Goal: Task Accomplishment & Management: Manage account settings

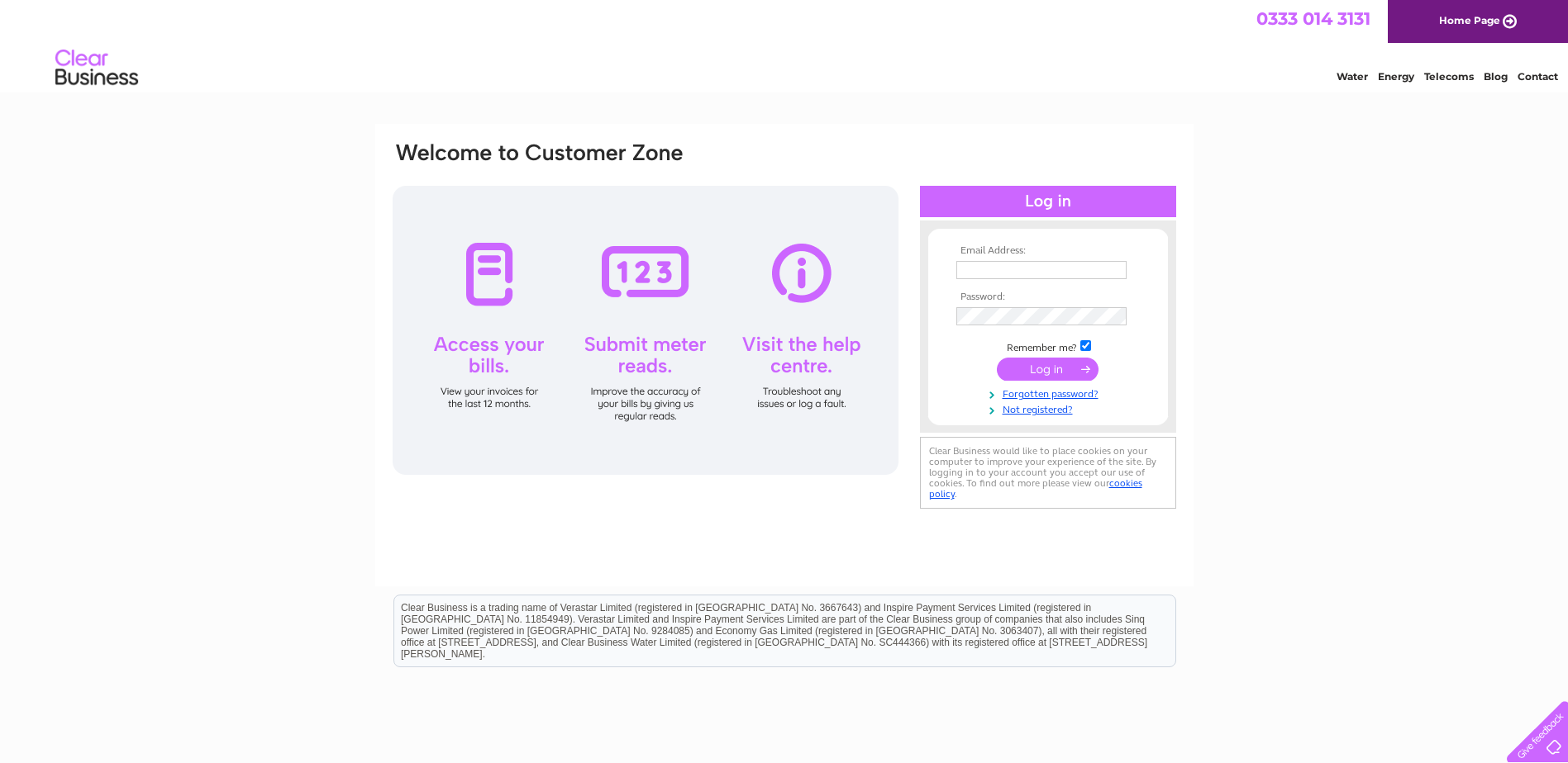
type input "[PERSON_NAME][EMAIL_ADDRESS][PERSON_NAME][DOMAIN_NAME]"
click at [1042, 369] on input "submit" at bounding box center [1047, 369] width 101 height 23
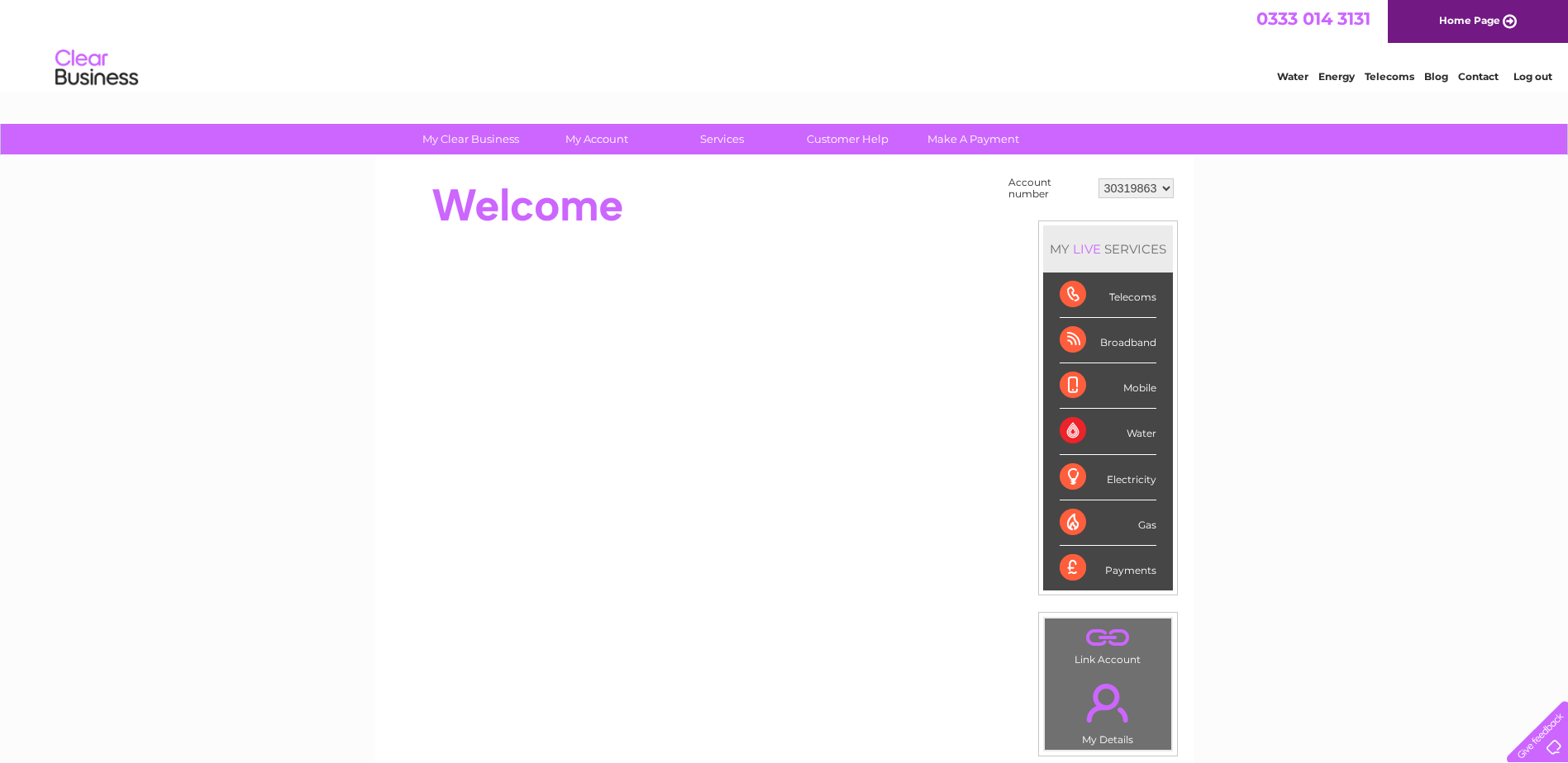
click at [1080, 424] on div "Water" at bounding box center [1108, 431] width 97 height 45
click at [1147, 432] on div "Water" at bounding box center [1108, 431] width 97 height 45
click at [1166, 187] on select "30319863" at bounding box center [1135, 188] width 75 height 20
click at [1098, 179] on select "30319863" at bounding box center [1135, 188] width 75 height 20
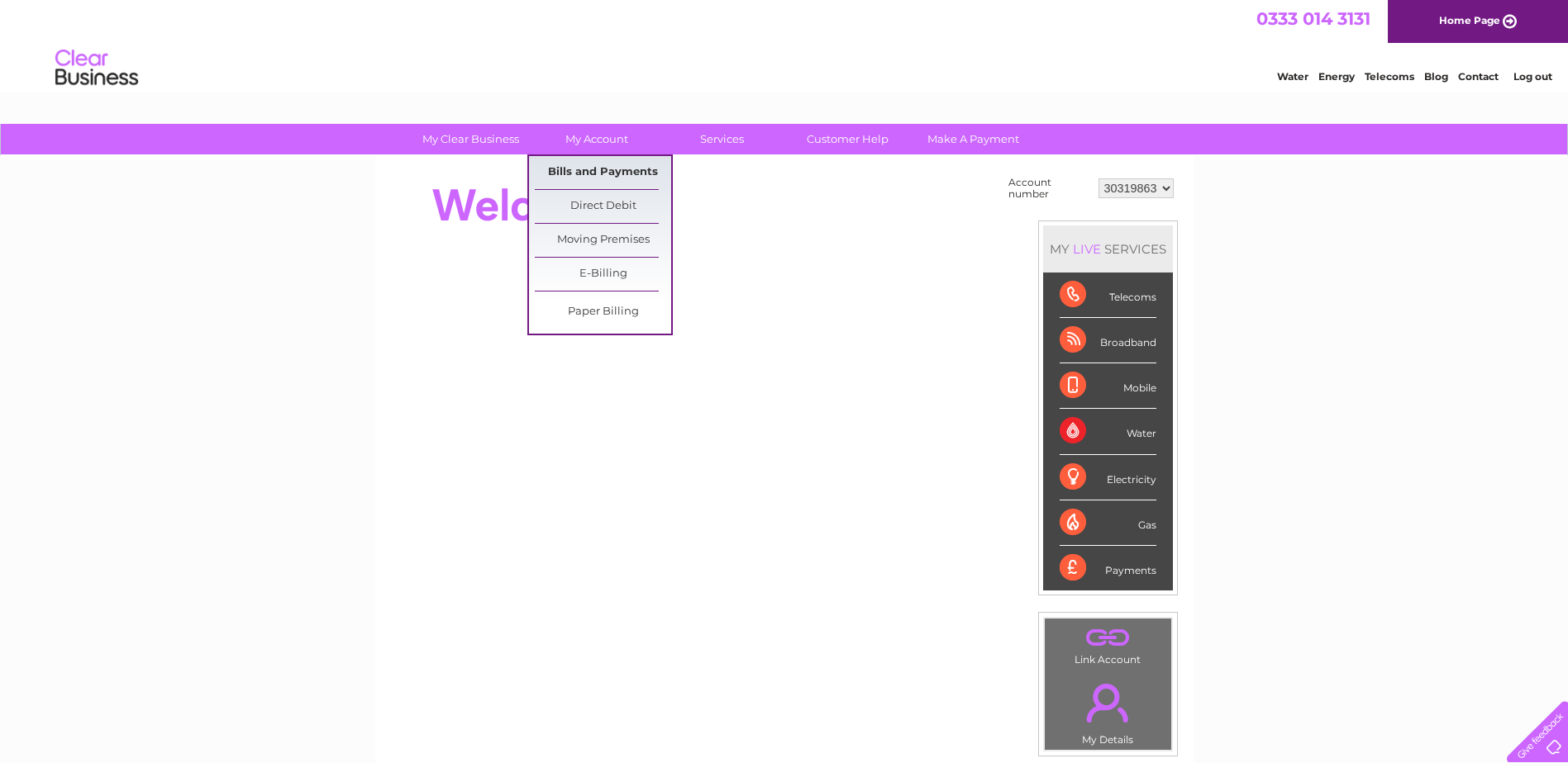
click at [595, 166] on link "Bills and Payments" at bounding box center [603, 172] width 136 height 33
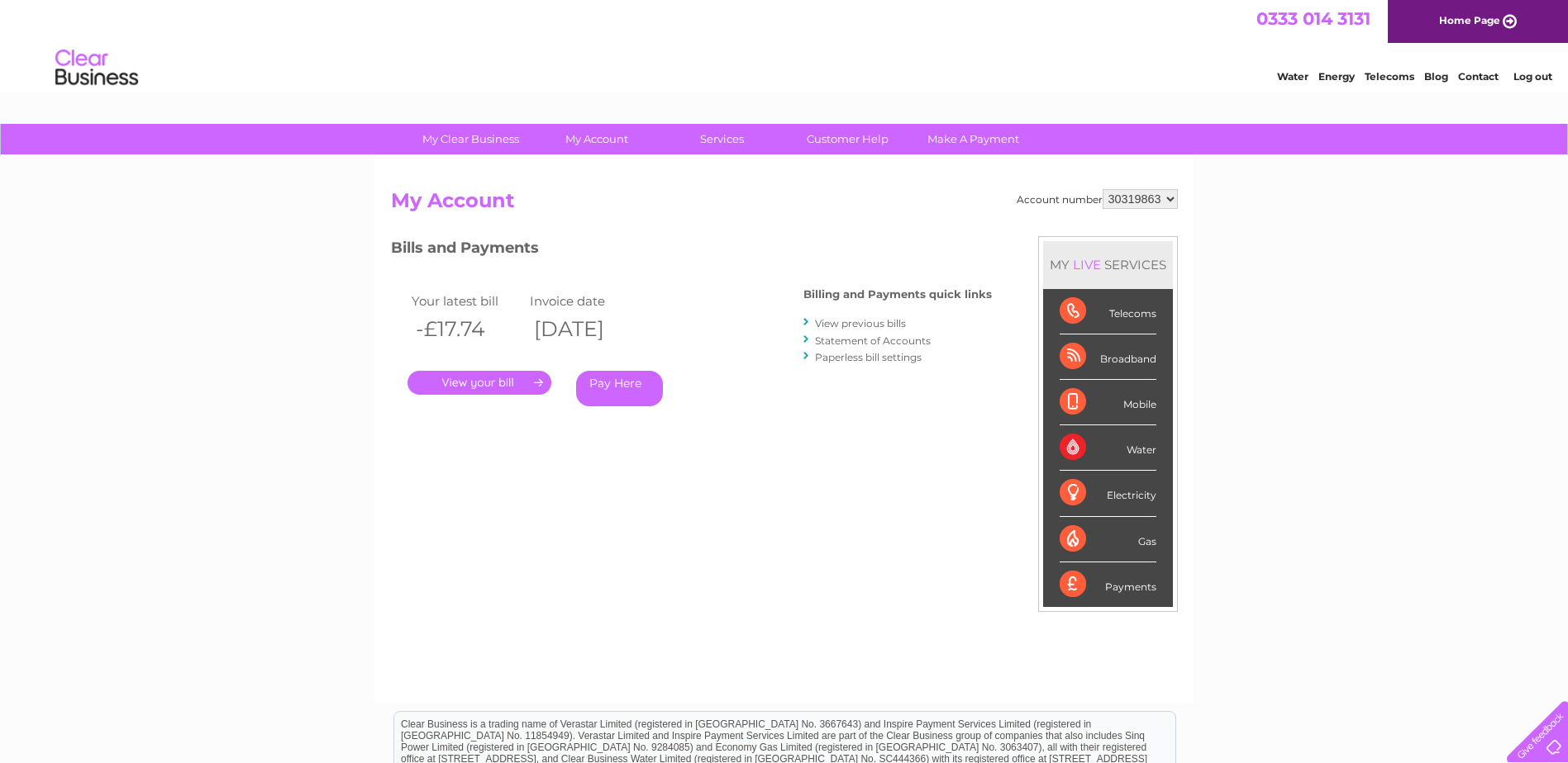
click at [514, 378] on link "." at bounding box center [479, 383] width 144 height 24
